Goal: Communication & Community: Answer question/provide support

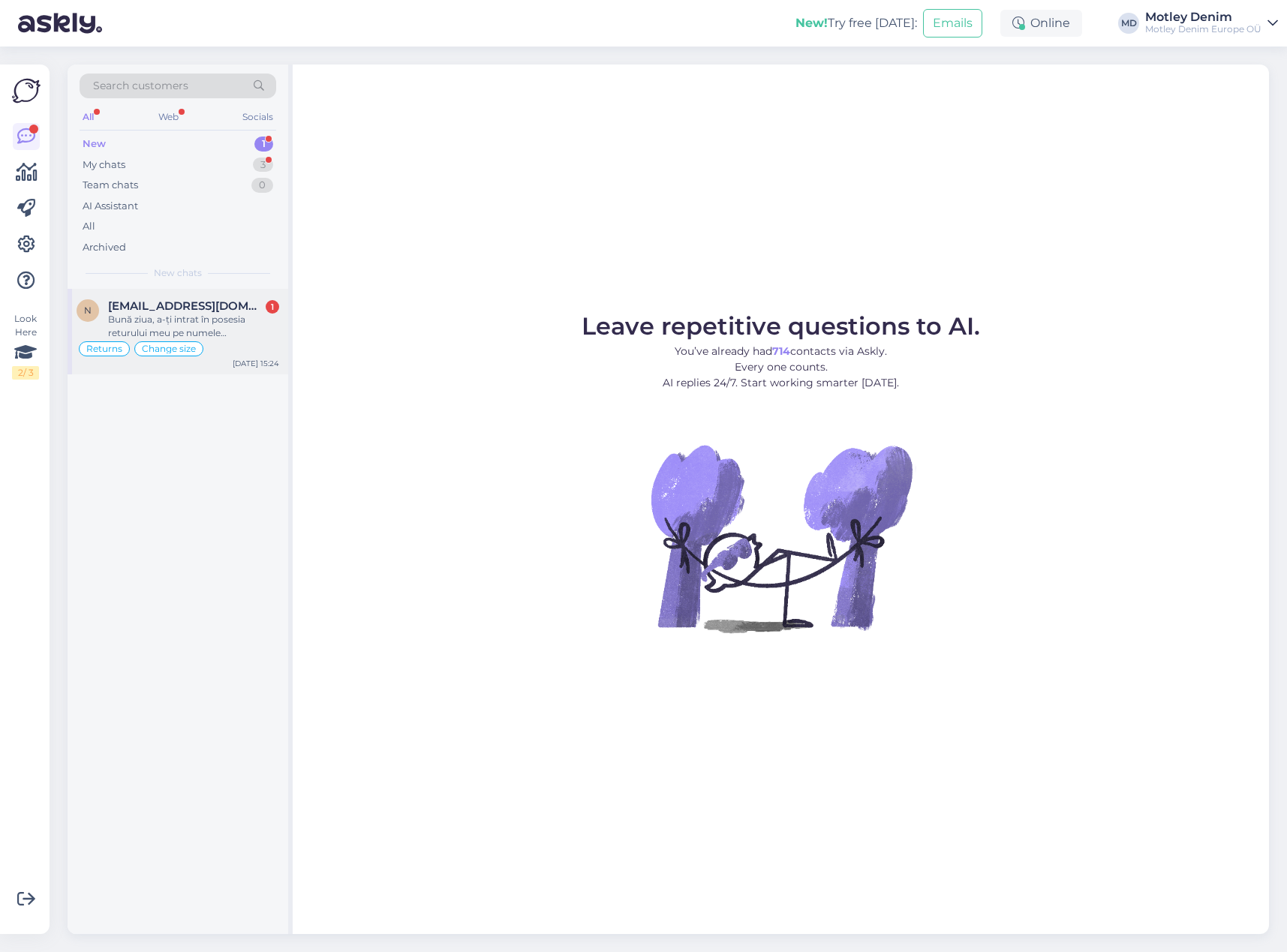
drag, startPoint x: 176, startPoint y: 331, endPoint x: 183, endPoint y: 332, distance: 7.1
click at [178, 332] on div "Bună ziua, a-ți intrat în posesia returului meu pe numele [PERSON_NAME]?" at bounding box center [192, 326] width 171 height 27
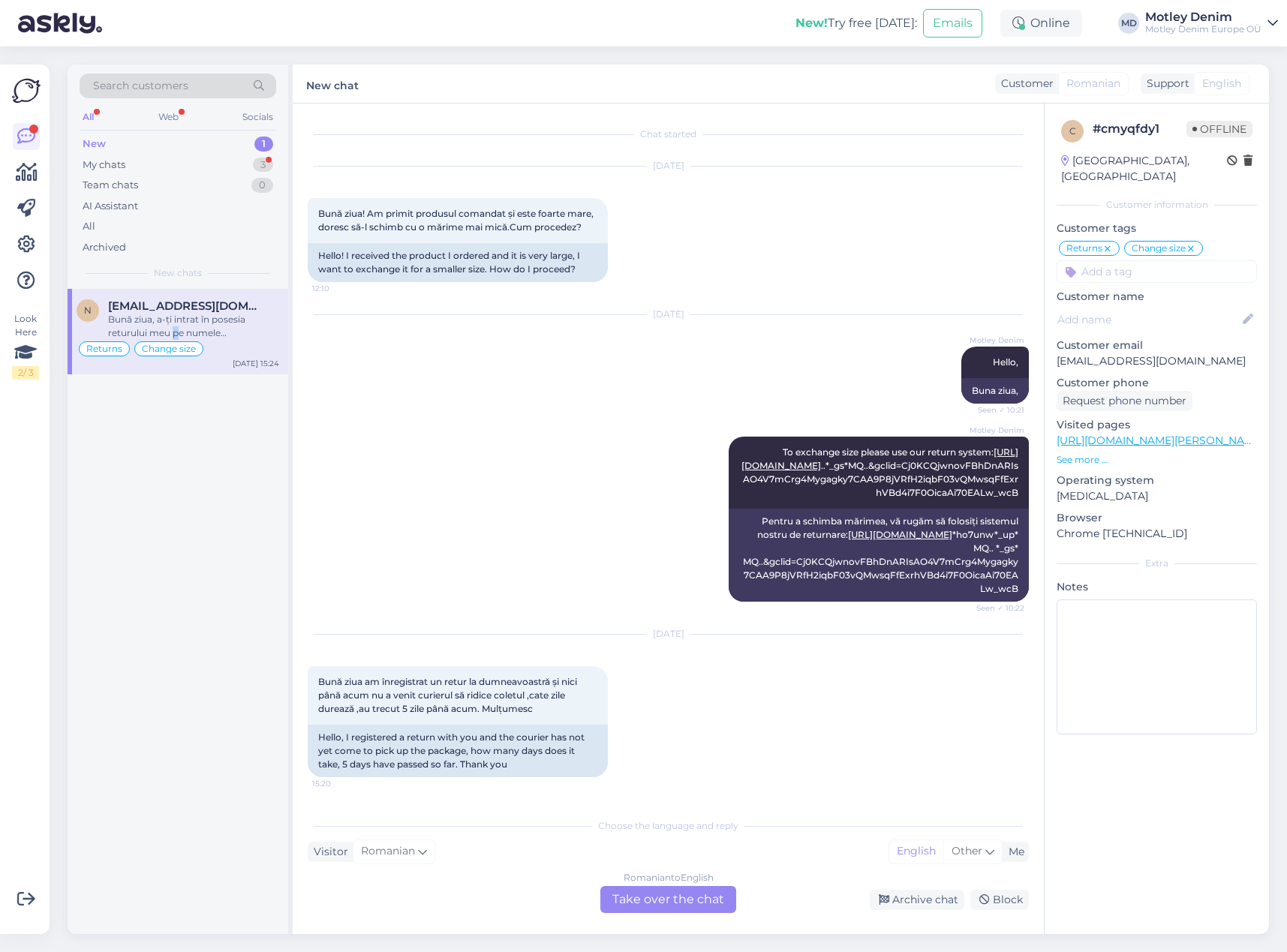
scroll to position [6498, 0]
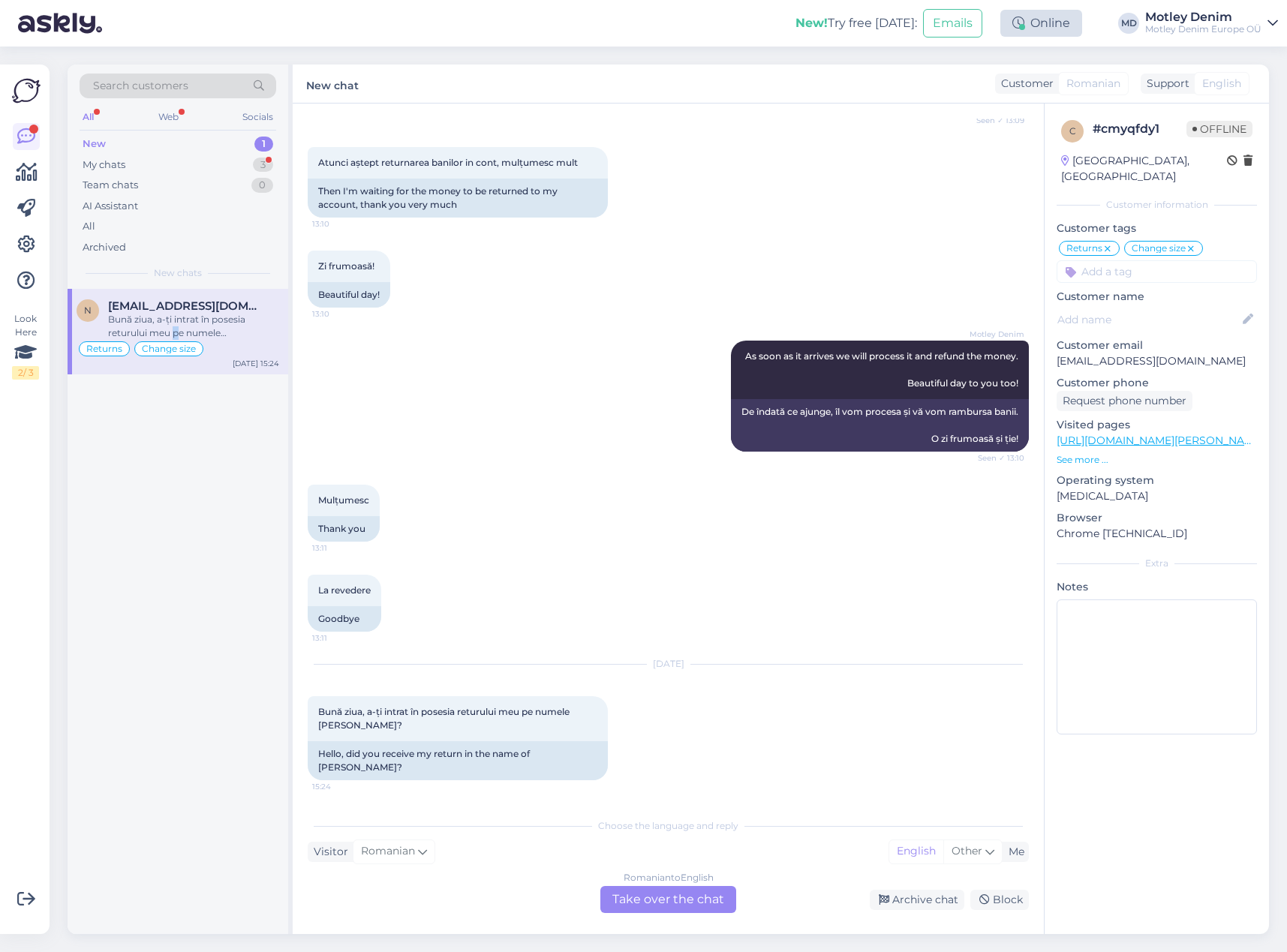
click at [1049, 25] on div "Online" at bounding box center [1040, 23] width 82 height 27
click at [1052, 102] on button "24 hours" at bounding box center [1040, 103] width 58 height 17
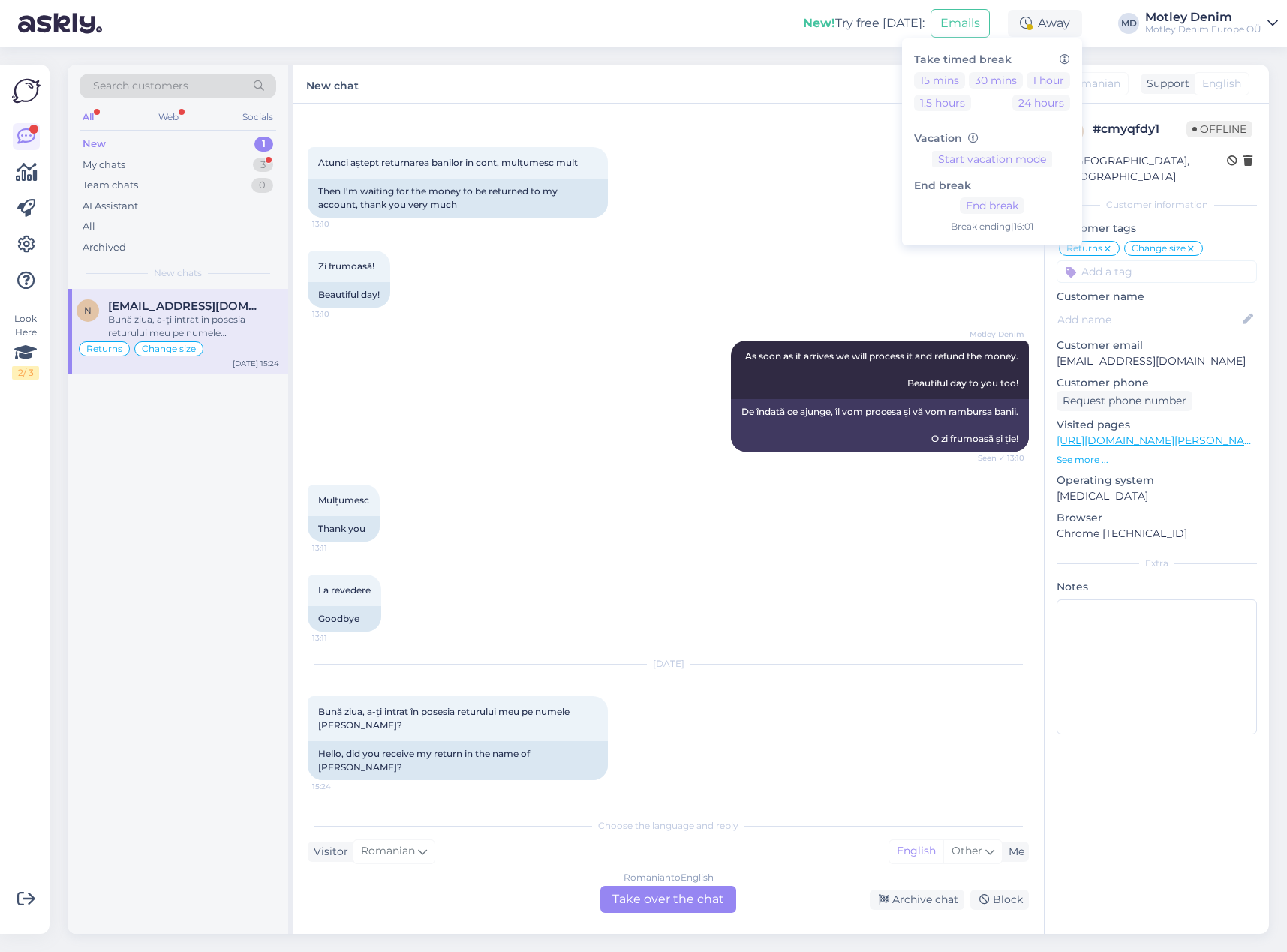
click at [802, 142] on div "Atunci aștept returnarea banilor in cont, mulțumesc mult 13:10 Then I'm waiting…" at bounding box center [668, 182] width 720 height 104
click at [230, 162] on div "My chats 3" at bounding box center [178, 165] width 196 height 21
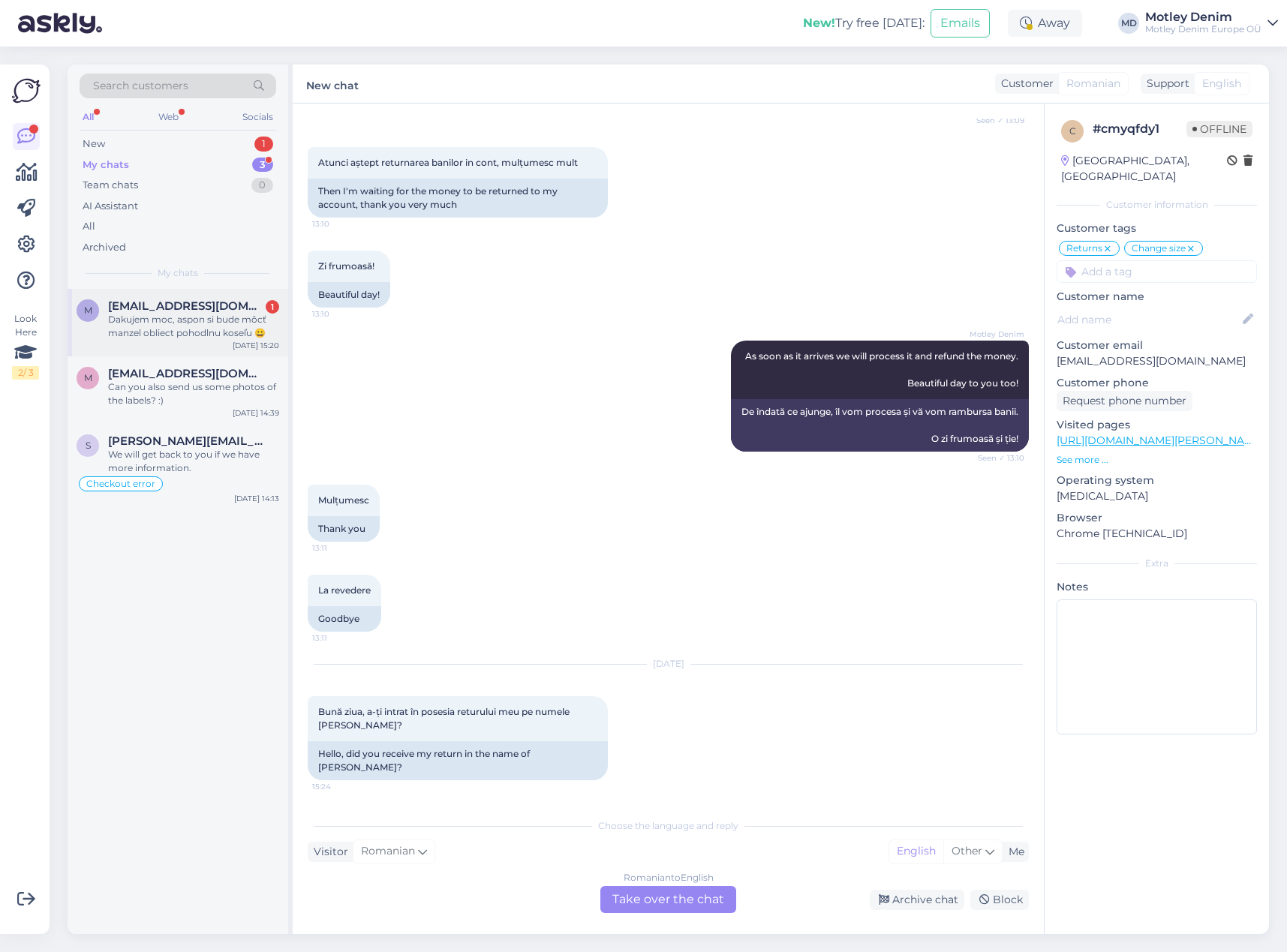
click at [208, 317] on div "Dakujem moc, aspon si bude môcť manzel obliect pohodlnu koseľu 😀" at bounding box center [192, 326] width 171 height 27
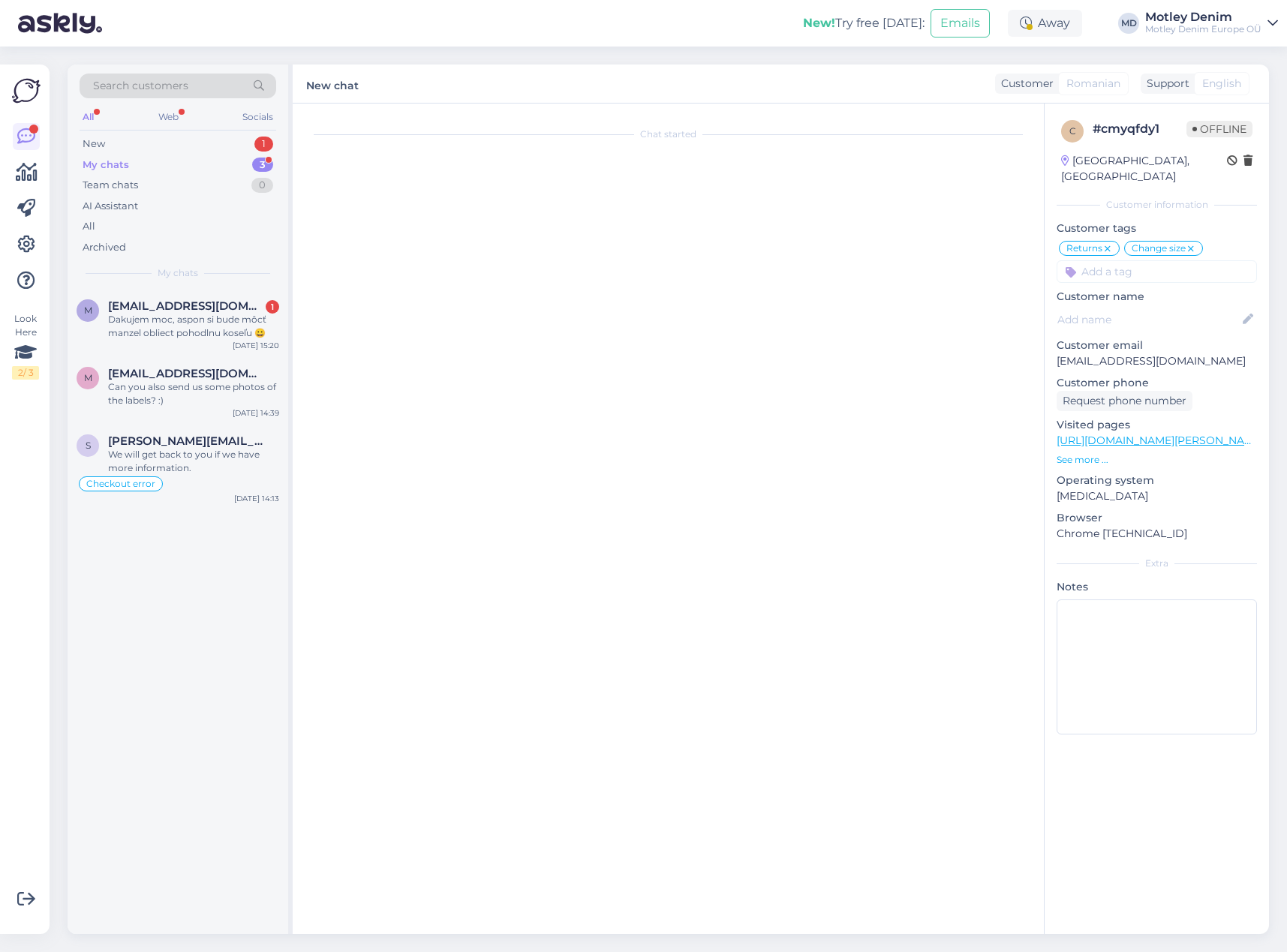
scroll to position [1508, 0]
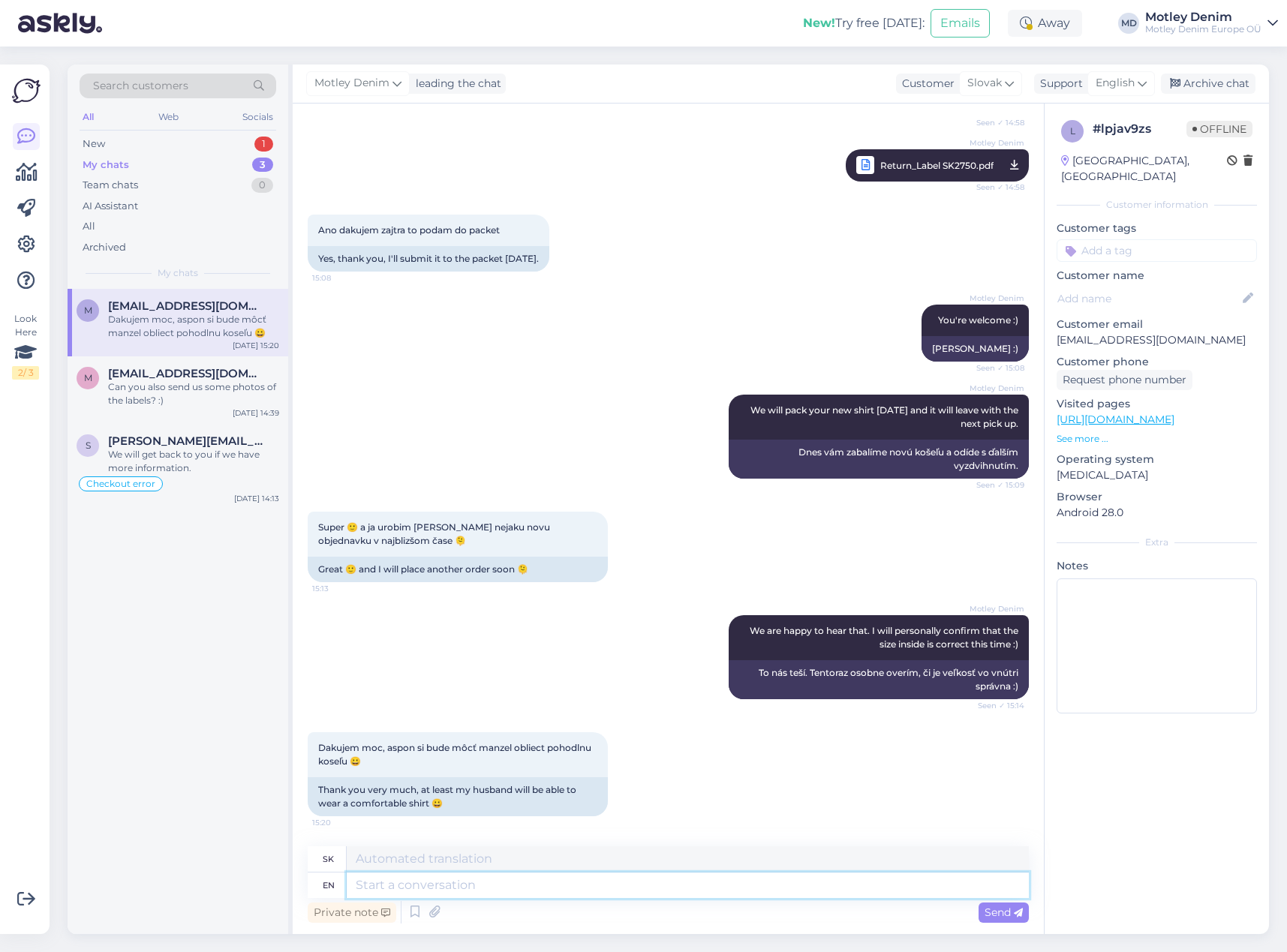
click at [516, 884] on textarea at bounding box center [687, 885] width 682 height 26
type textarea "You're w"
type textarea "Ty si"
type textarea "You're [PERSON_NAME]!"
type textarea "Nie [PERSON_NAME]!"
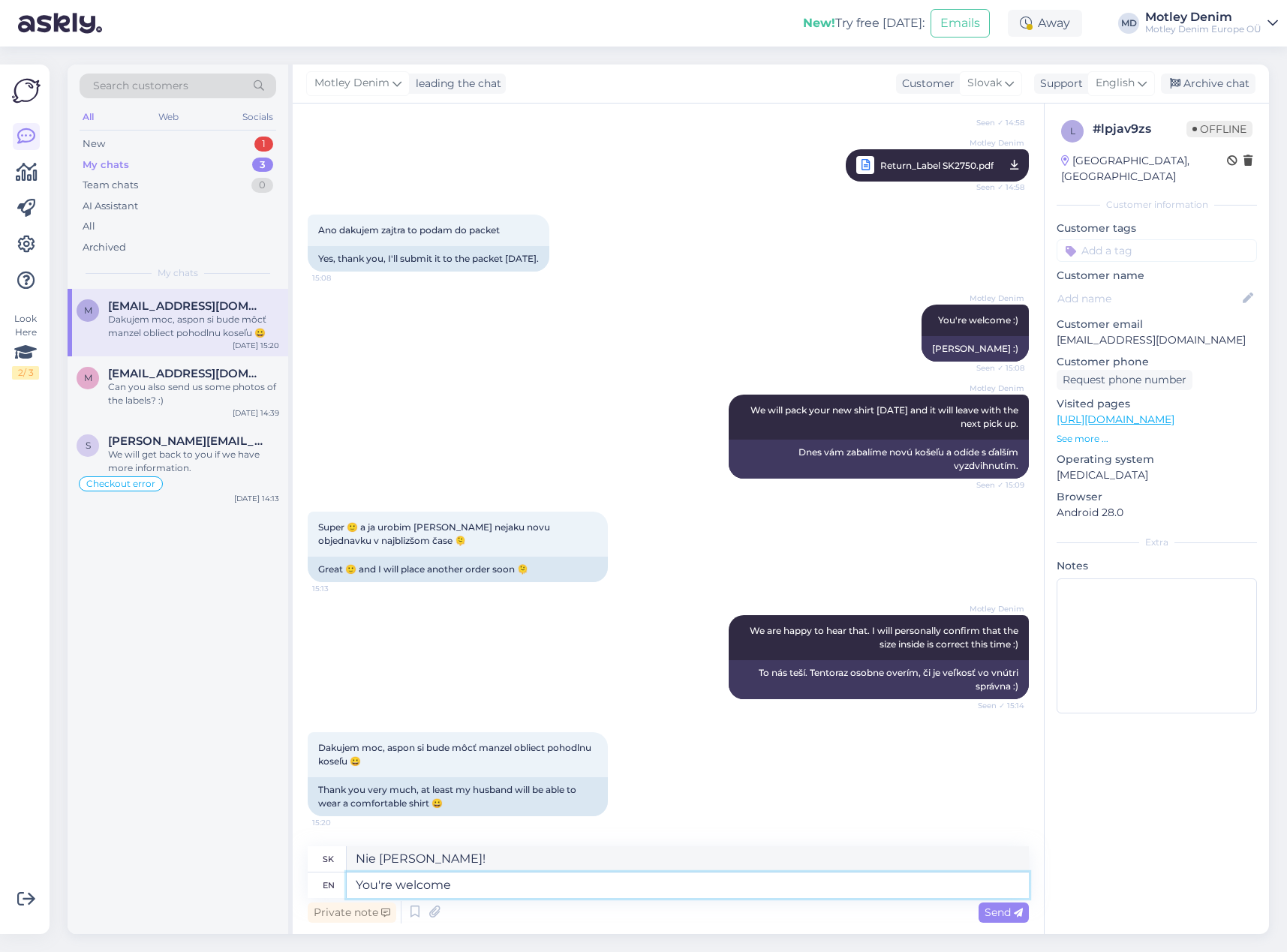
type textarea "You're welcome."
type textarea "[PERSON_NAME] zač."
type textarea "You're welcome"
type textarea "[PERSON_NAME] zač"
type textarea "You're welcome :)"
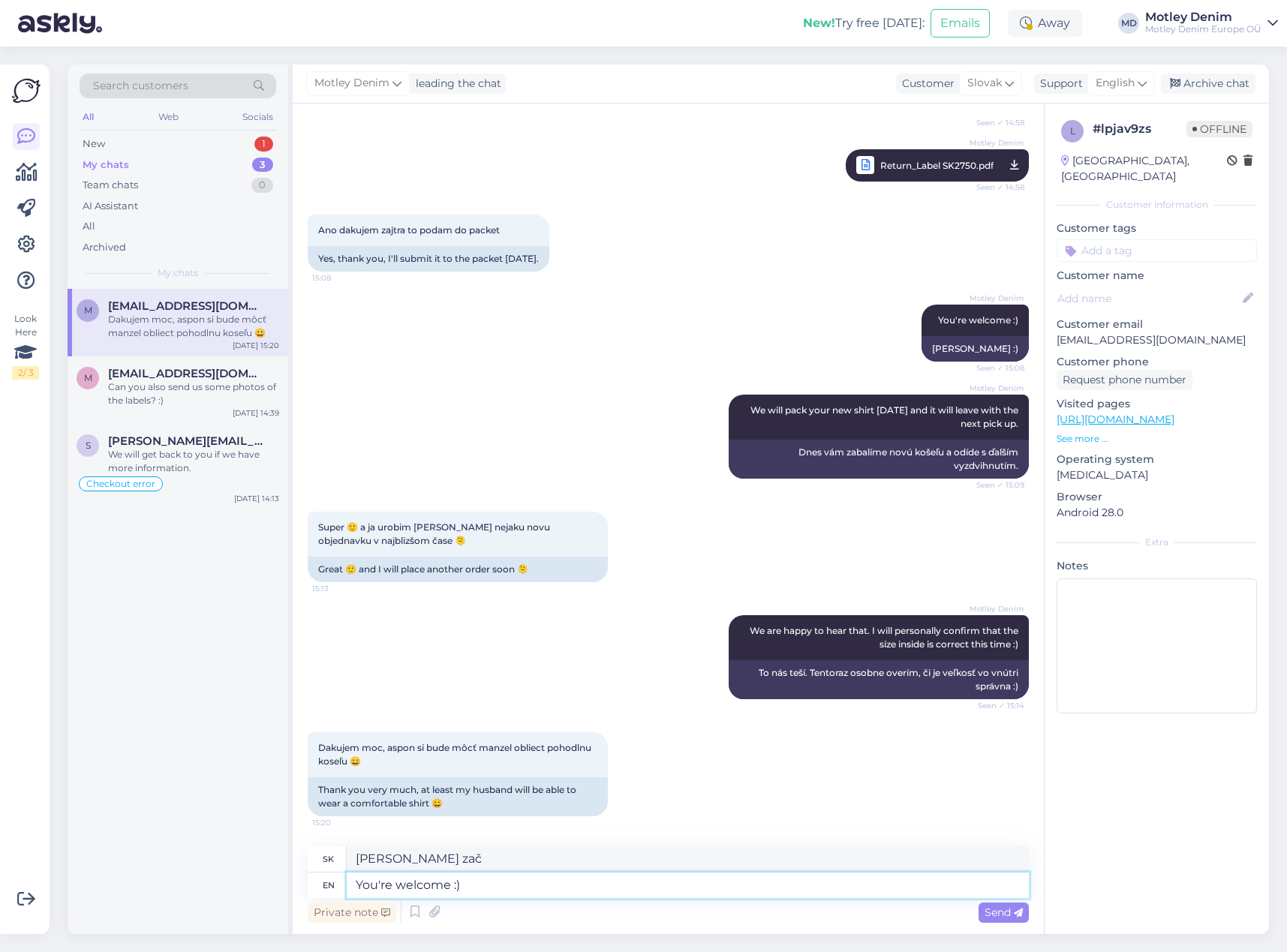
type textarea "[PERSON_NAME] :)"
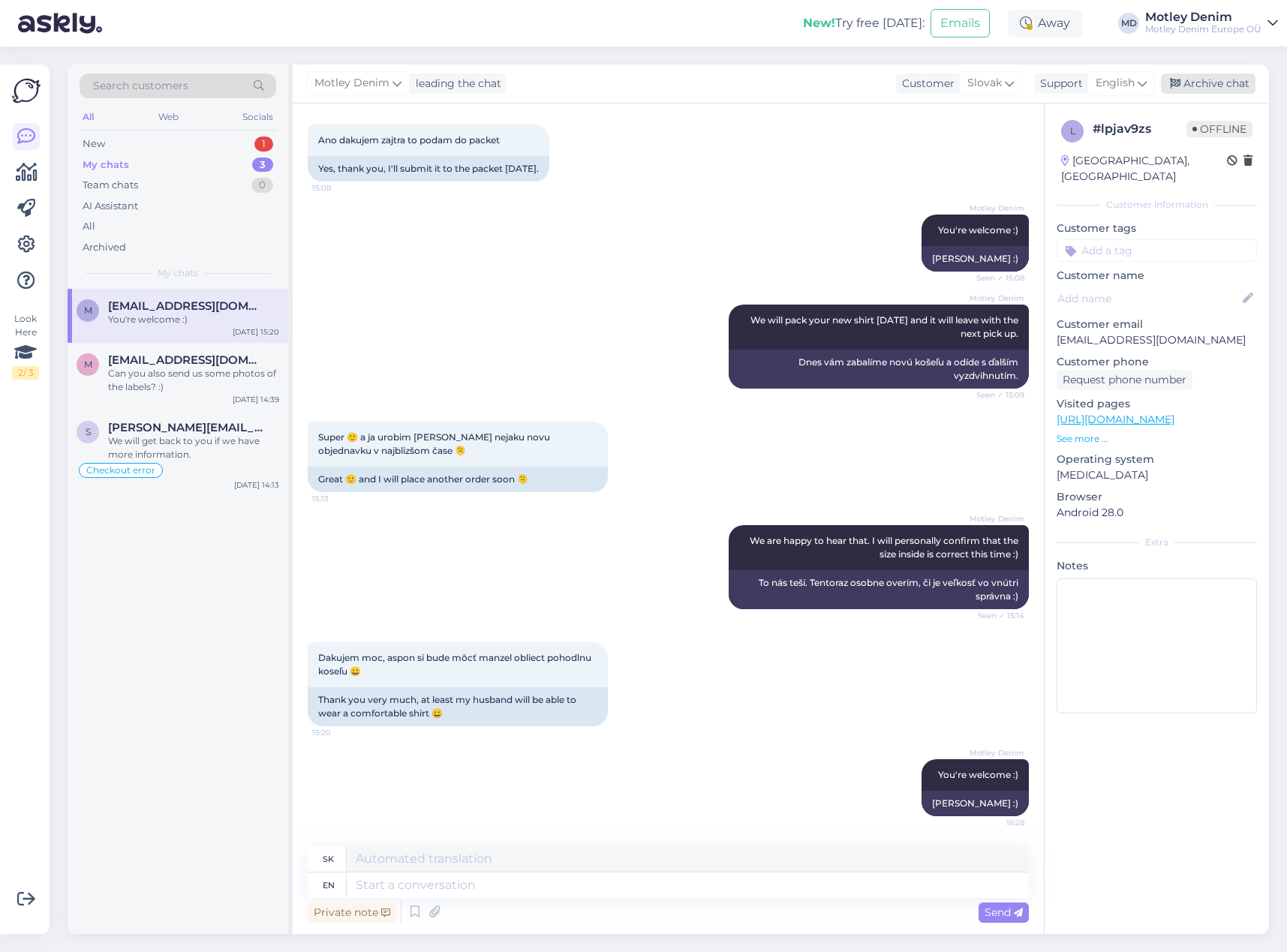
click at [1221, 85] on div "Archive chat" at bounding box center [1208, 83] width 95 height 21
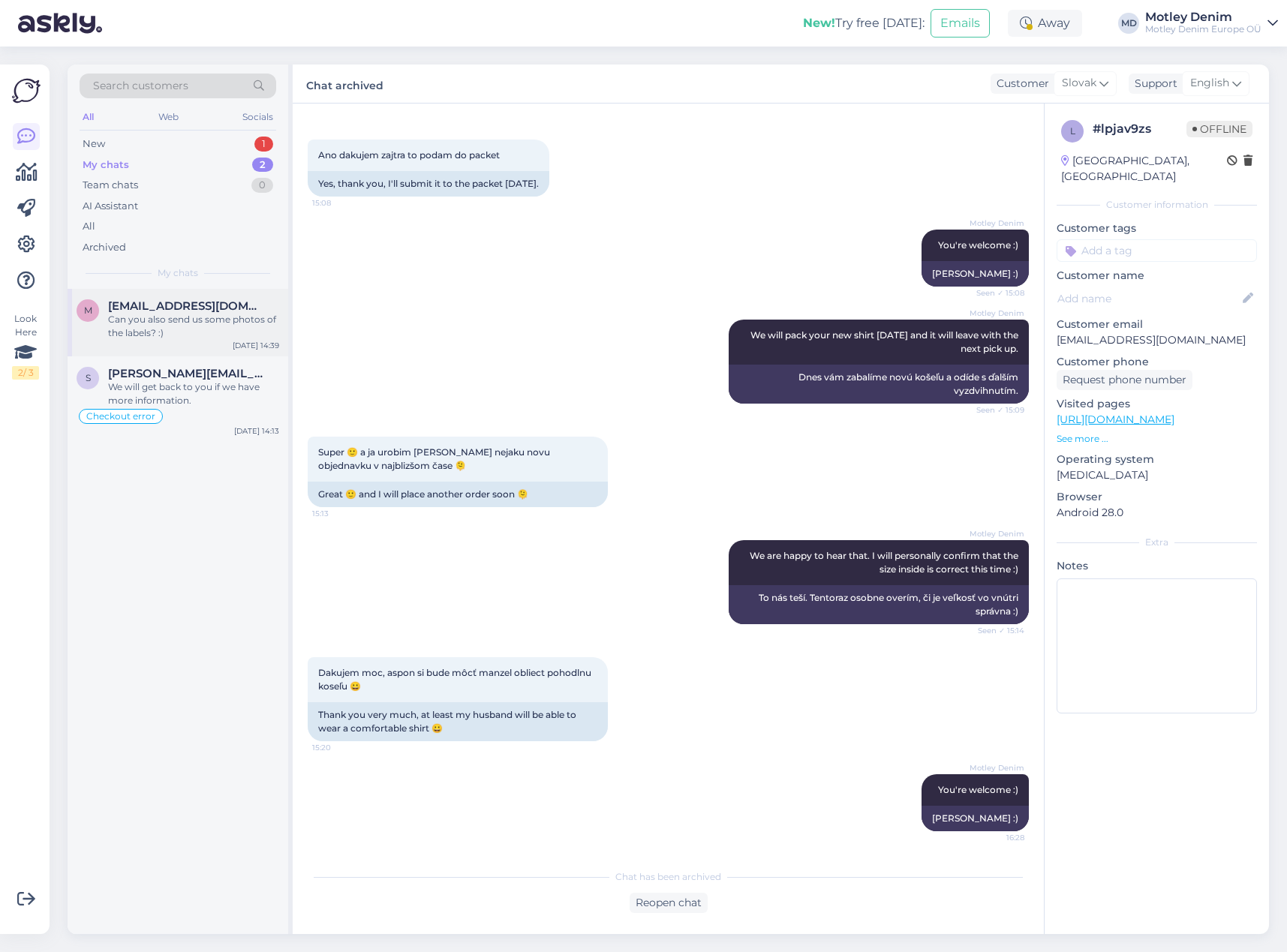
click at [224, 332] on div "Can you also send us some photos of the labels? :)" at bounding box center [192, 326] width 171 height 27
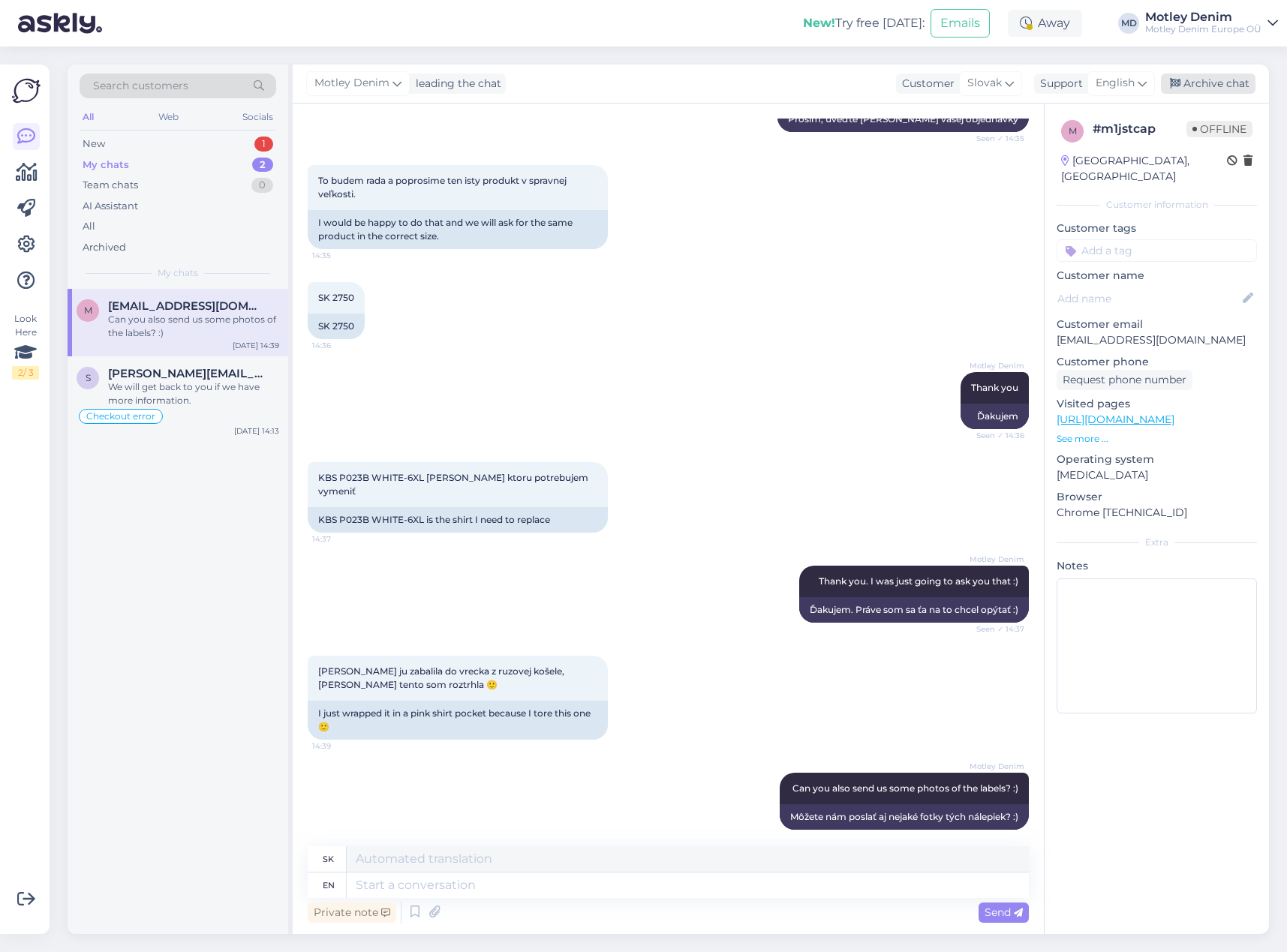
click at [1218, 83] on div "Archive chat" at bounding box center [1208, 83] width 95 height 21
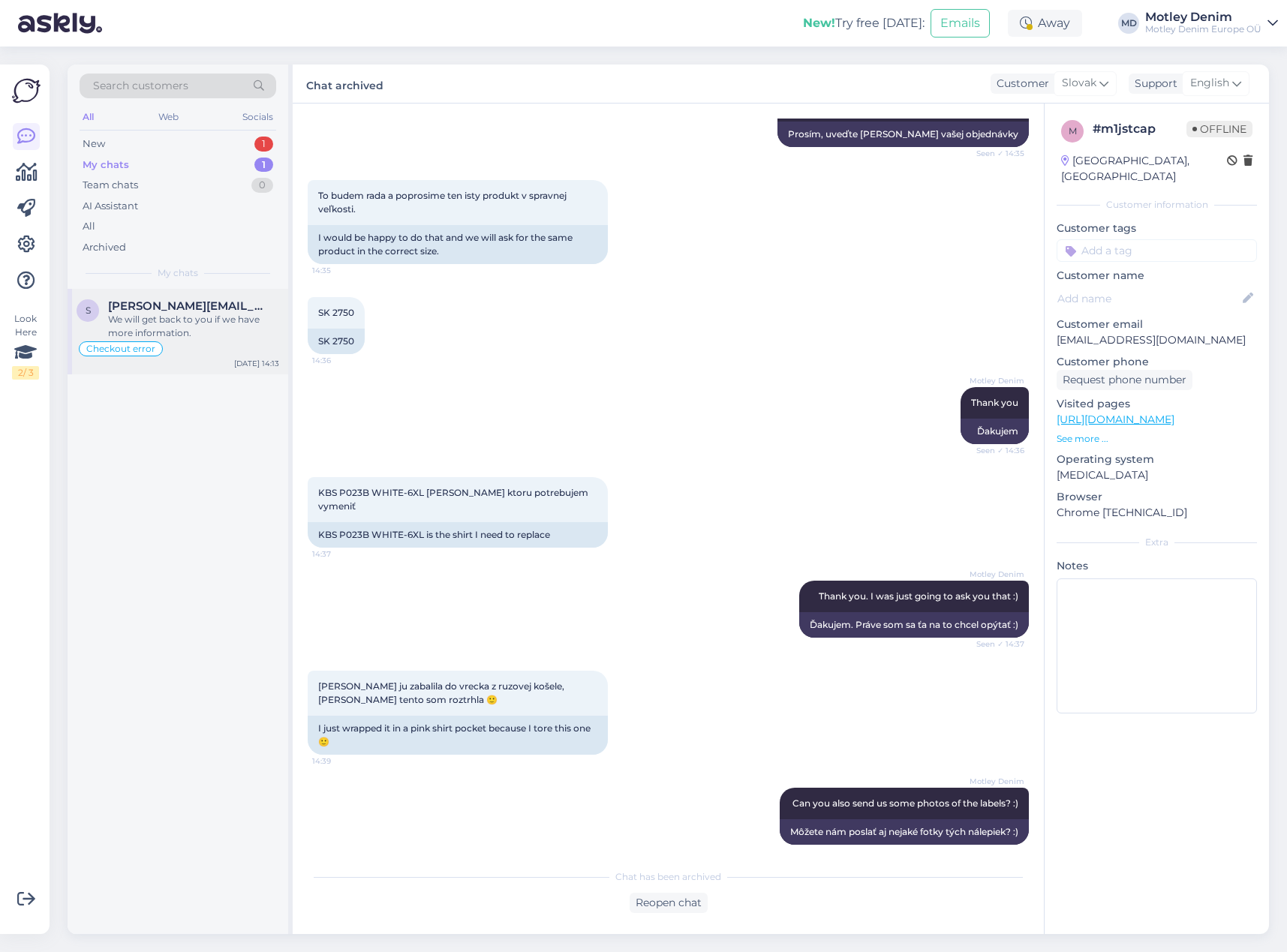
click at [202, 323] on div "We will get back to you if we have more information." at bounding box center [192, 326] width 171 height 27
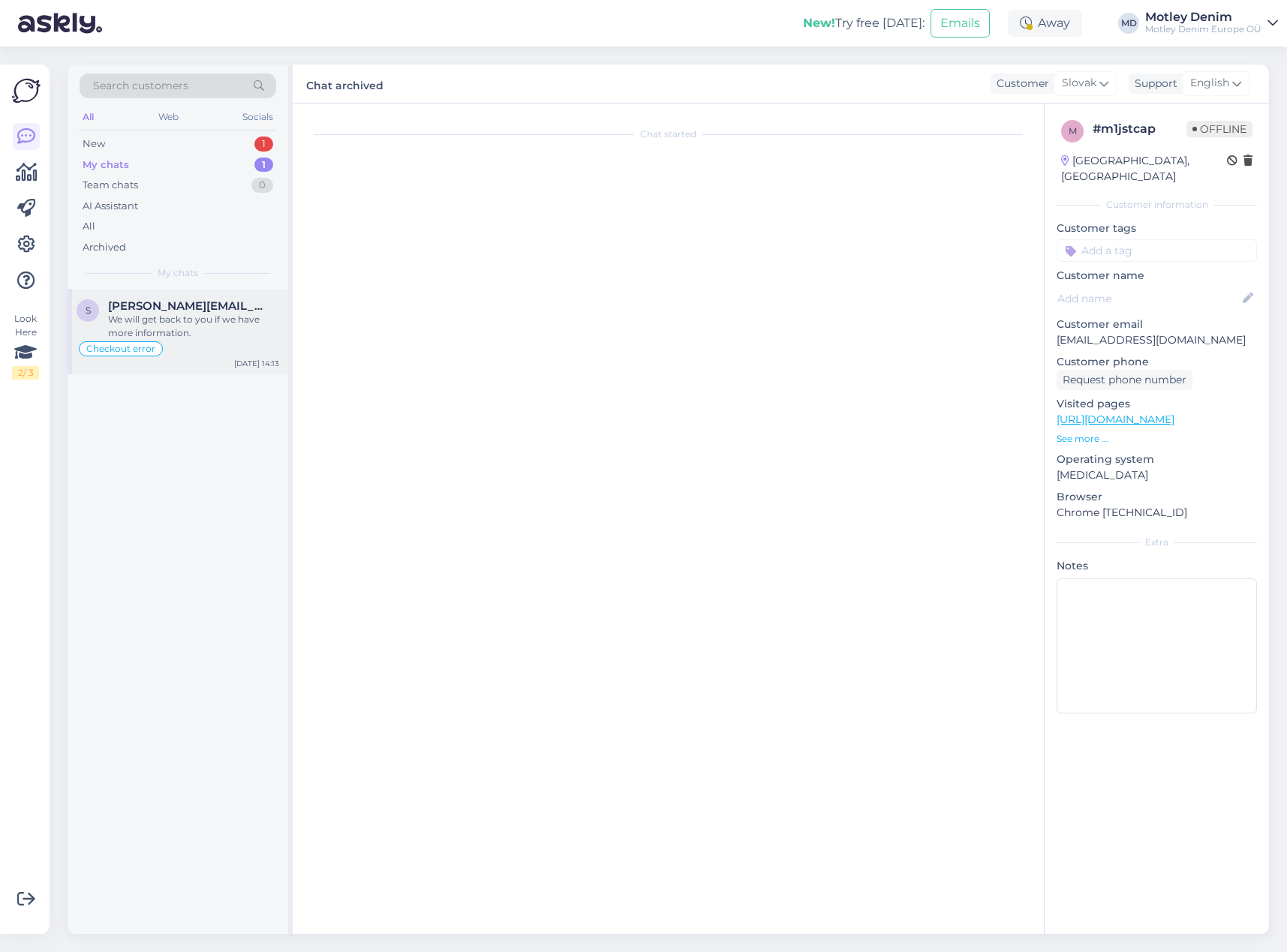
scroll to position [3318, 0]
